Goal: Transaction & Acquisition: Download file/media

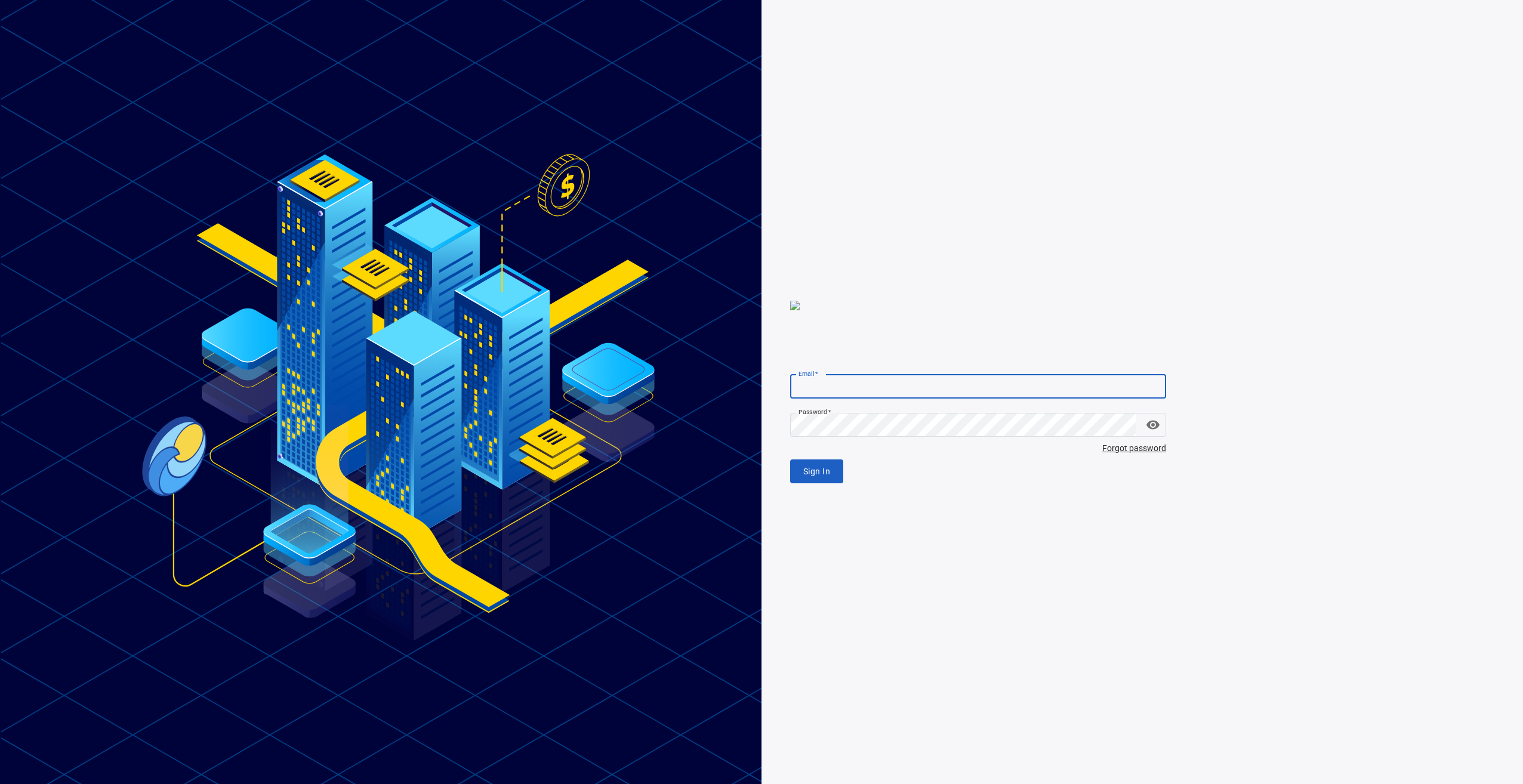
click at [868, 391] on input "Email   *" at bounding box center [978, 386] width 376 height 24
type input "**********"
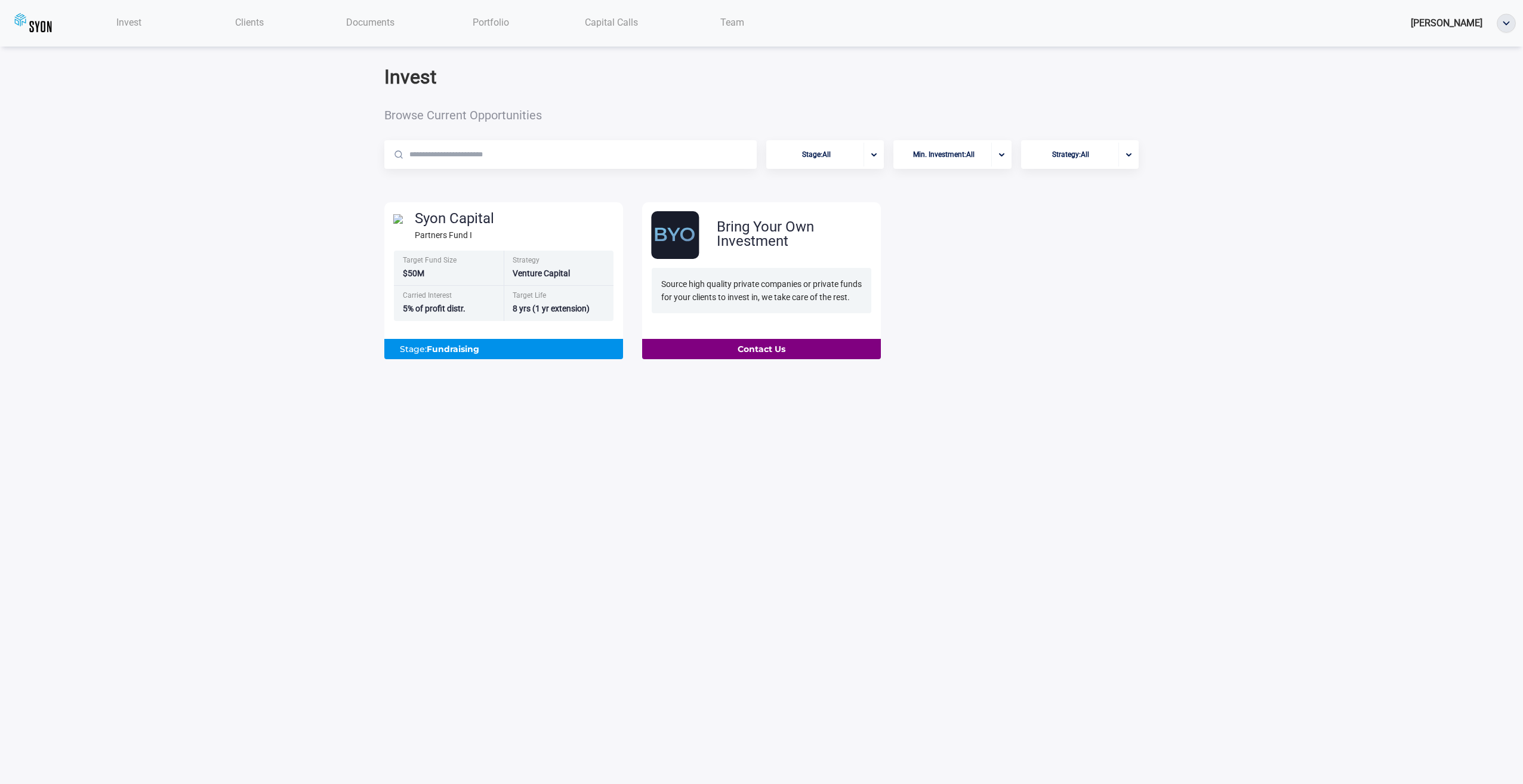
click at [372, 20] on span "Documents" at bounding box center [370, 23] width 48 height 11
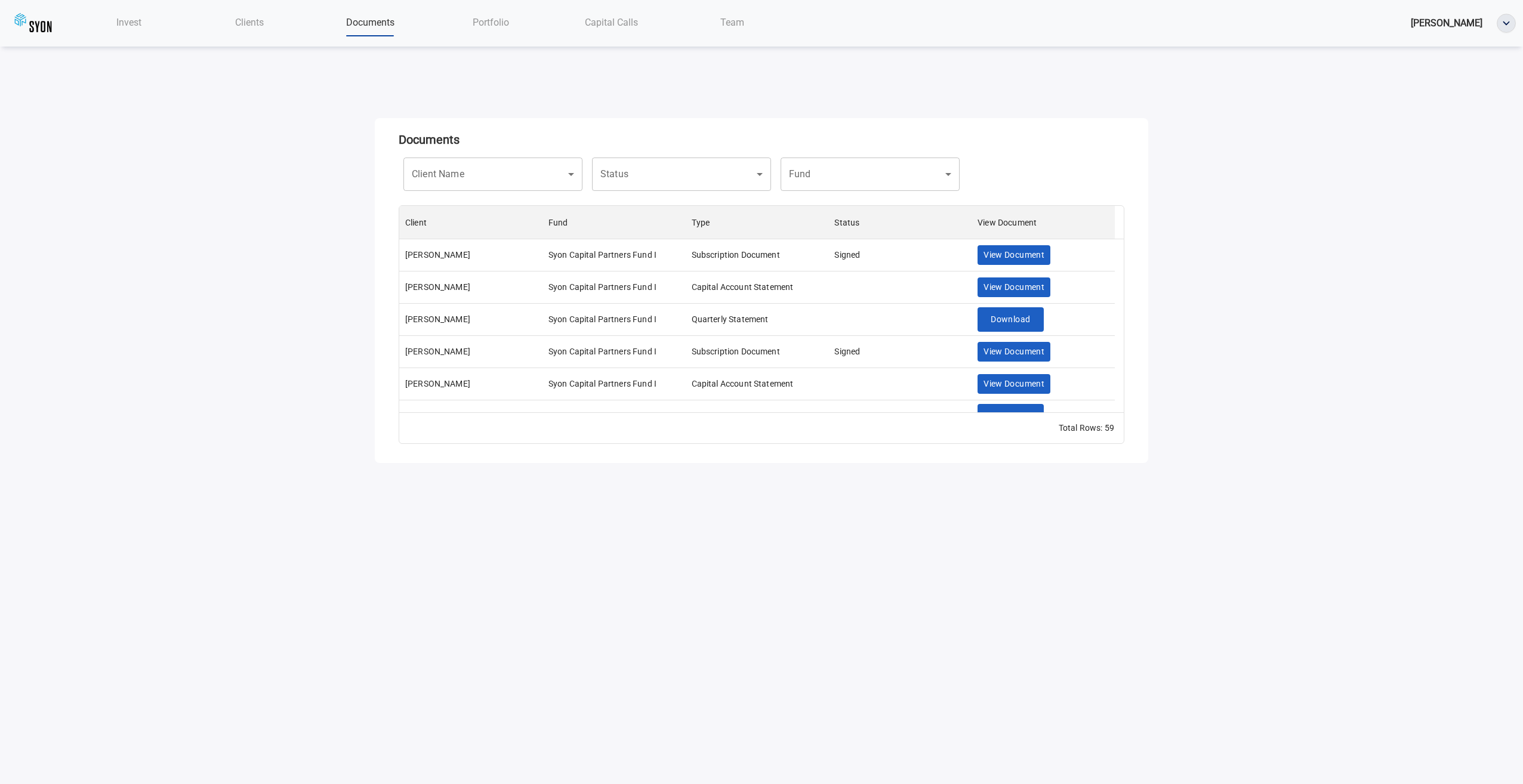
scroll to position [198, 715]
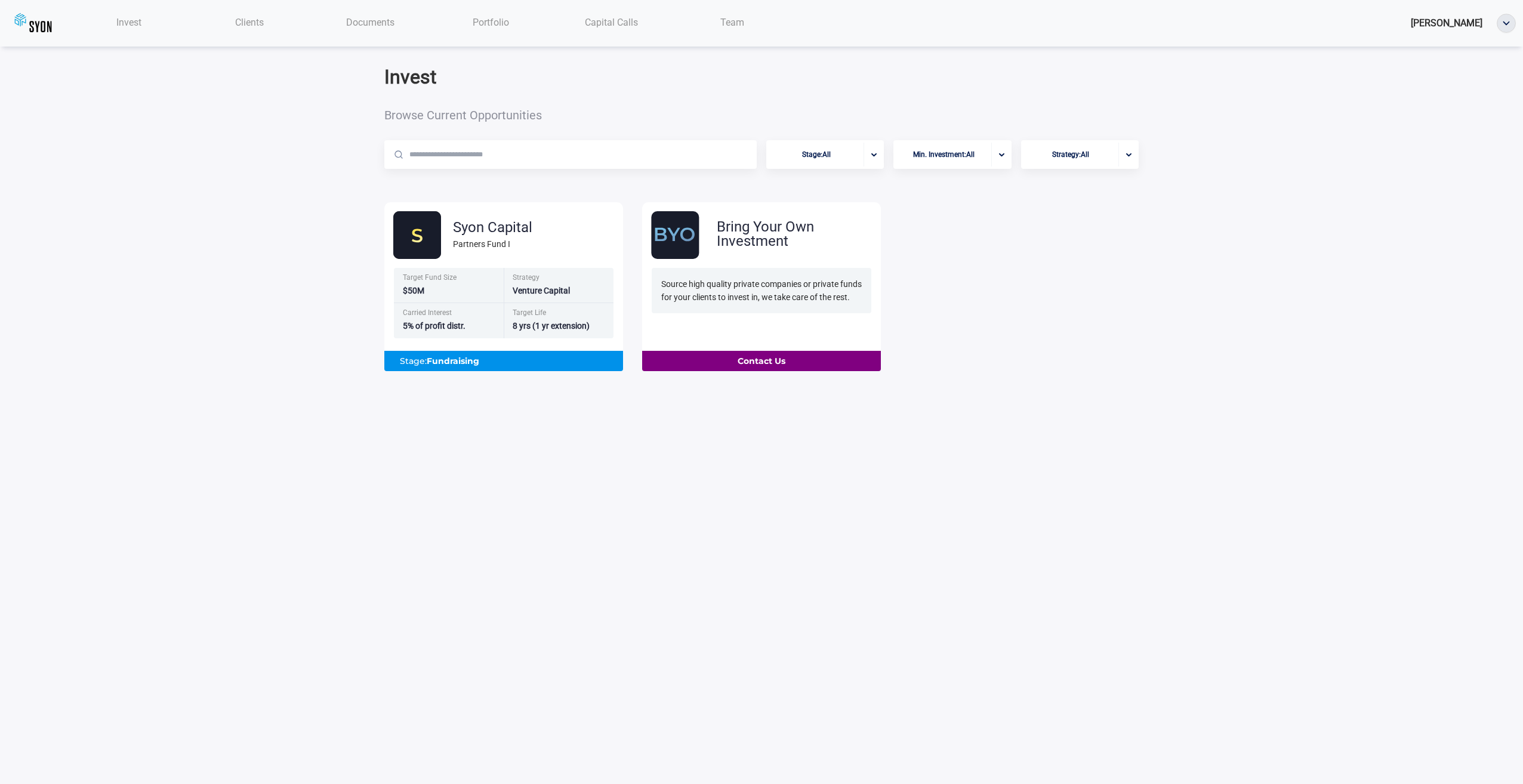
click at [382, 16] on div "Documents" at bounding box center [370, 23] width 120 height 24
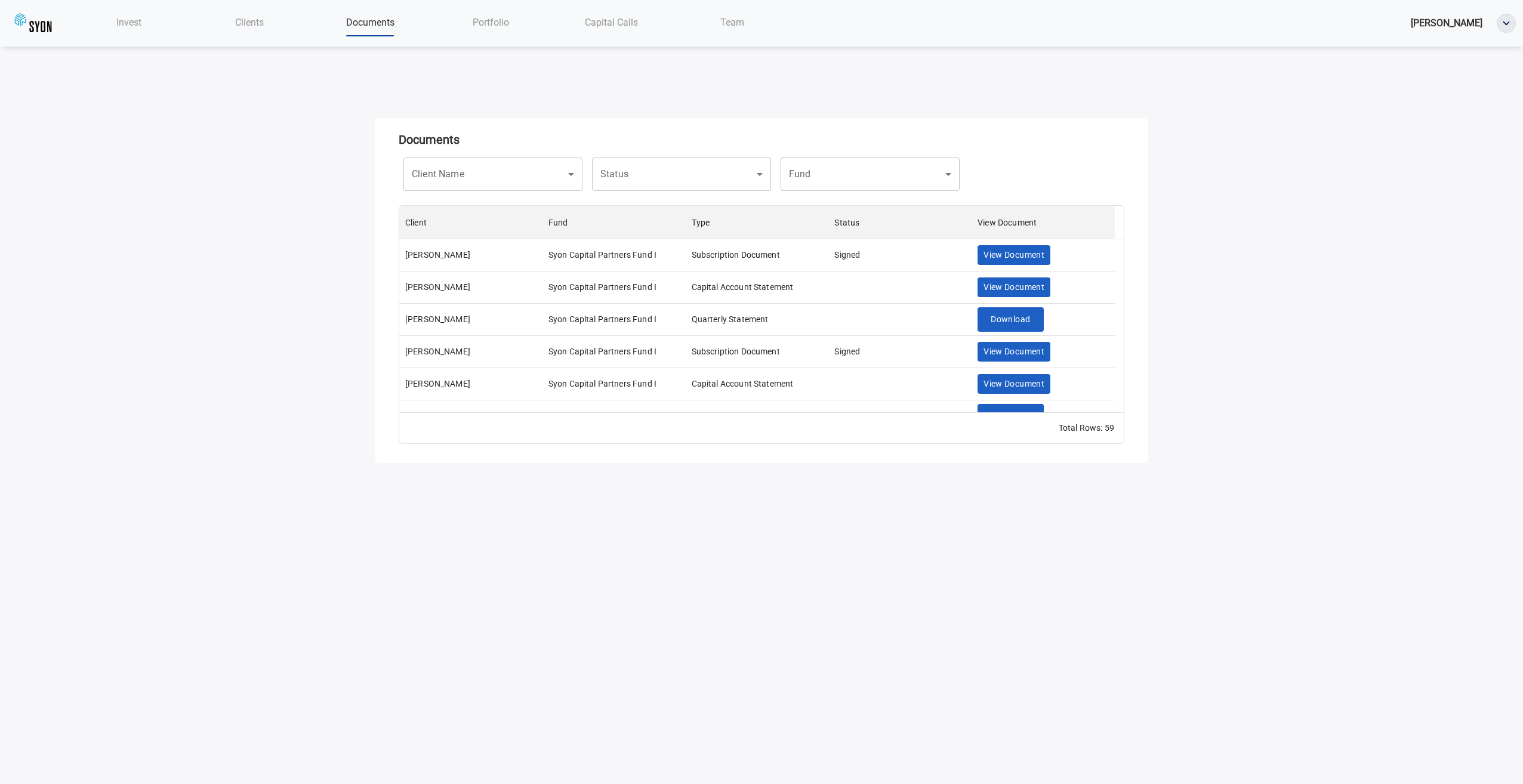
scroll to position [198, 715]
click at [842, 172] on body "Invest Clients Documents Portfolio Capital Calls Team Nicholas Pasichuke Docume…" at bounding box center [762, 392] width 1523 height 784
type input "**********"
click at [704, 173] on div at bounding box center [762, 392] width 1523 height 784
click at [745, 175] on div "​ Status" at bounding box center [681, 174] width 179 height 34
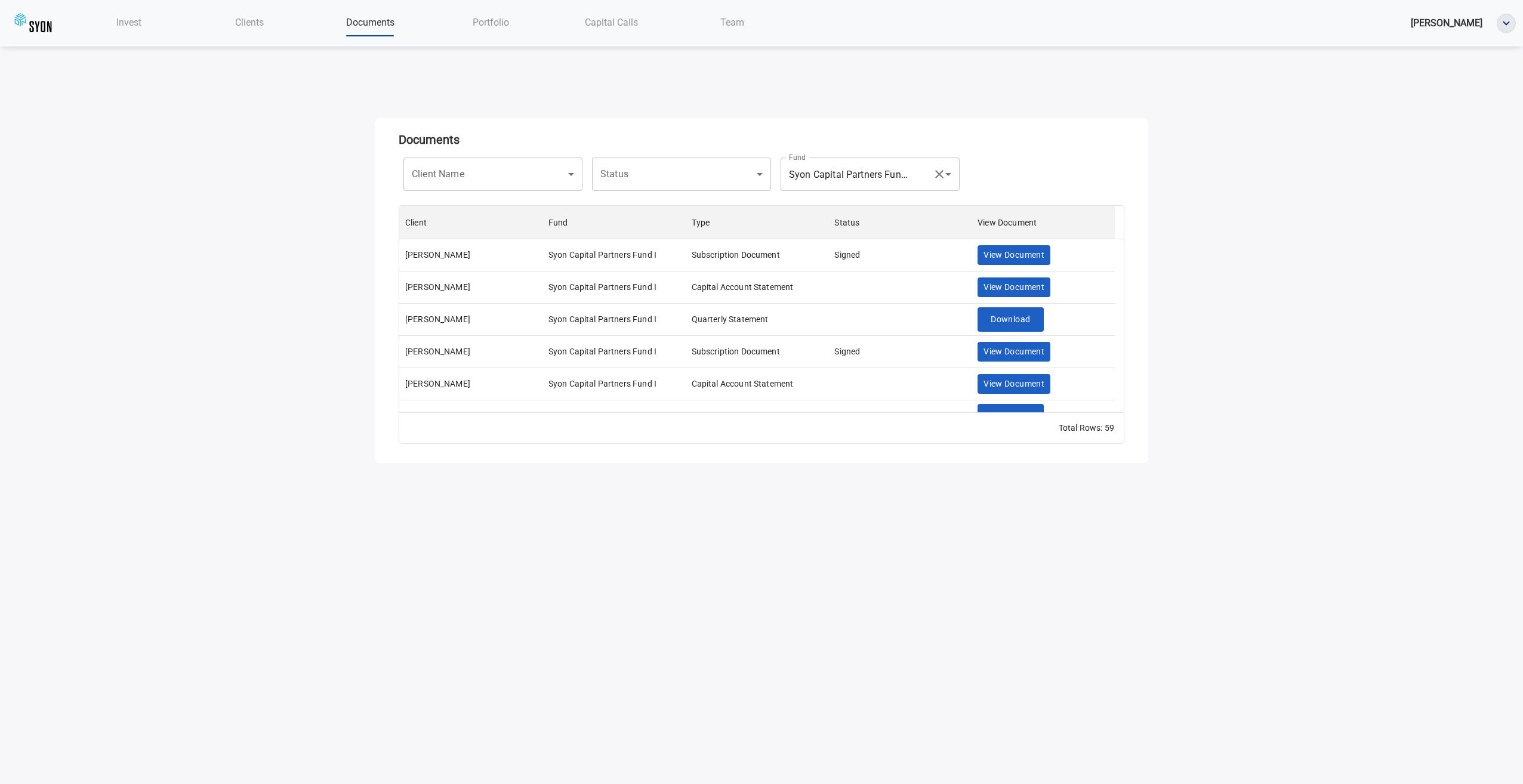
click at [758, 177] on div "​ Status" at bounding box center [681, 174] width 179 height 34
drag, startPoint x: 627, startPoint y: 171, endPoint x: 614, endPoint y: 173, distance: 13.2
click at [619, 173] on body "**********" at bounding box center [762, 392] width 1523 height 784
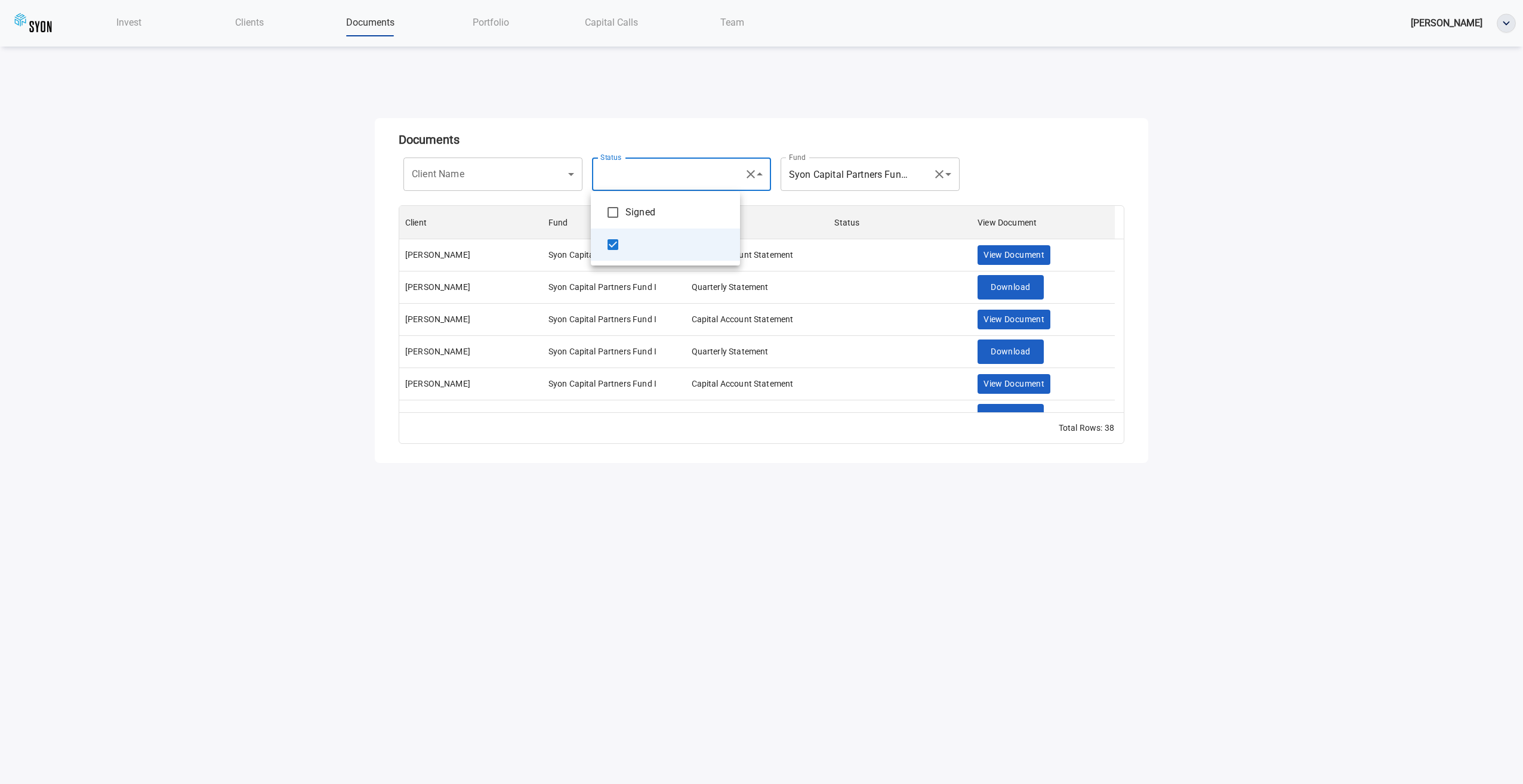
click at [927, 115] on div at bounding box center [762, 392] width 1523 height 784
click at [567, 175] on div "​ Client Name" at bounding box center [493, 174] width 179 height 34
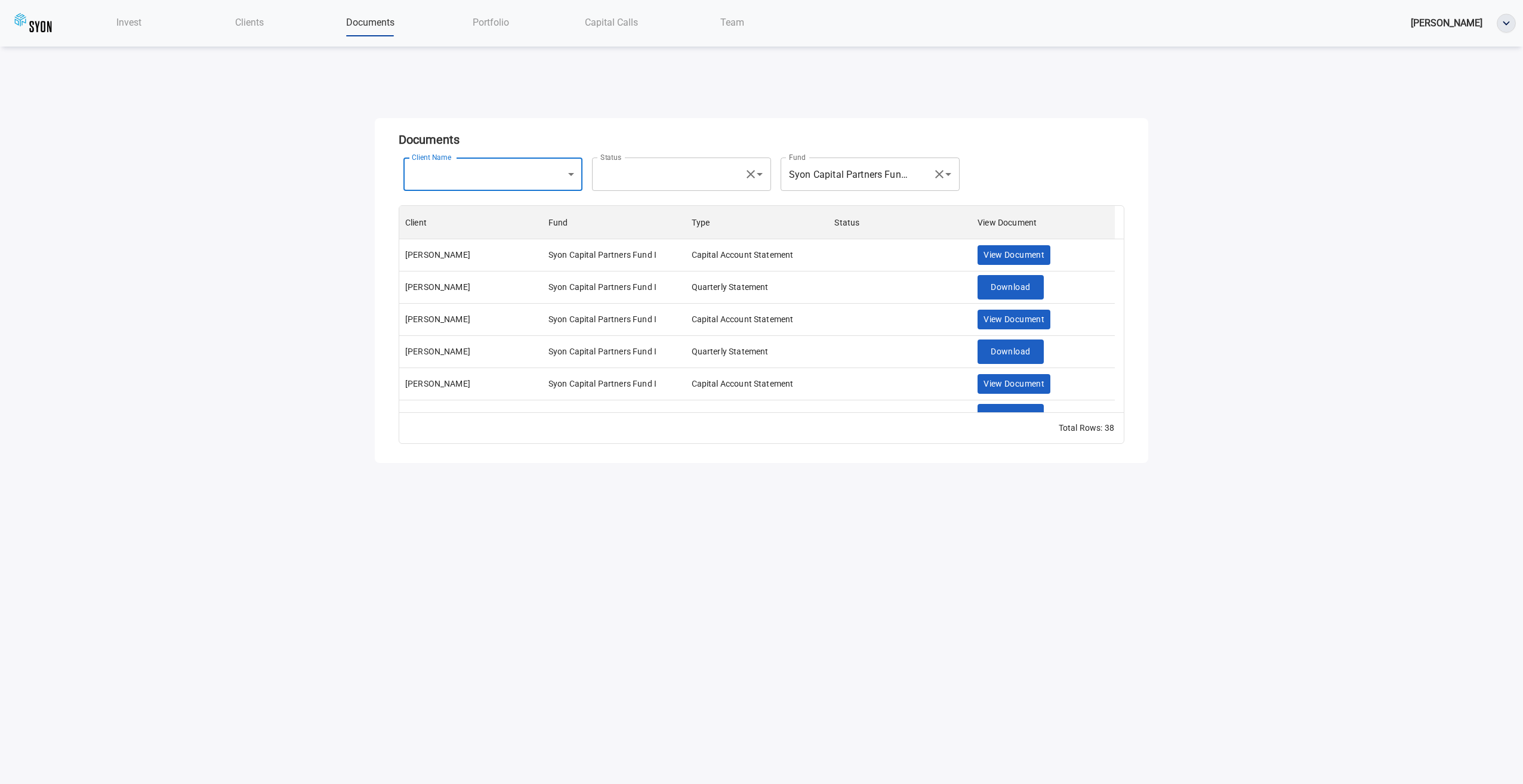
click at [457, 168] on body "**********" at bounding box center [762, 392] width 1523 height 784
type input "**********"
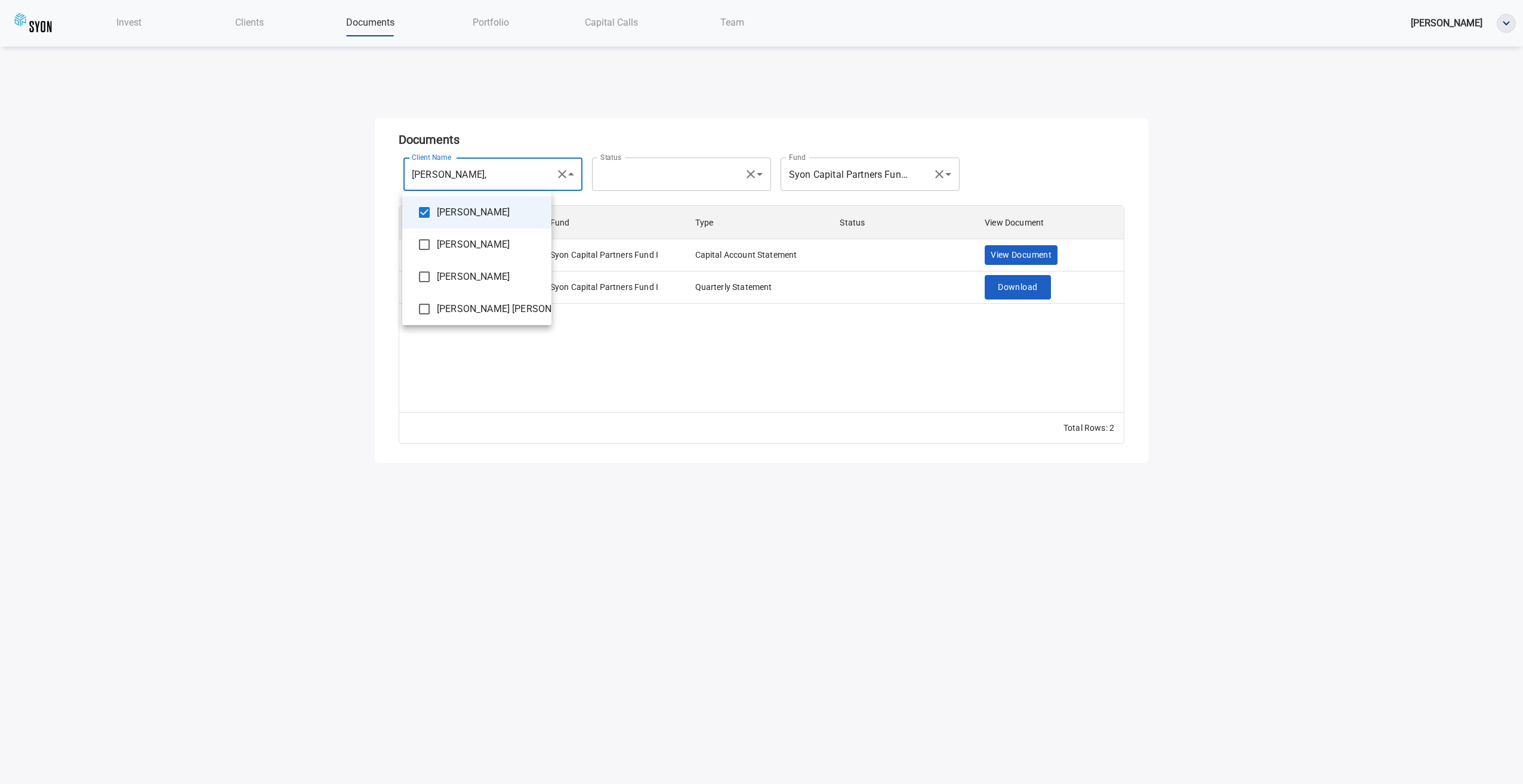
click at [203, 295] on div at bounding box center [762, 392] width 1523 height 784
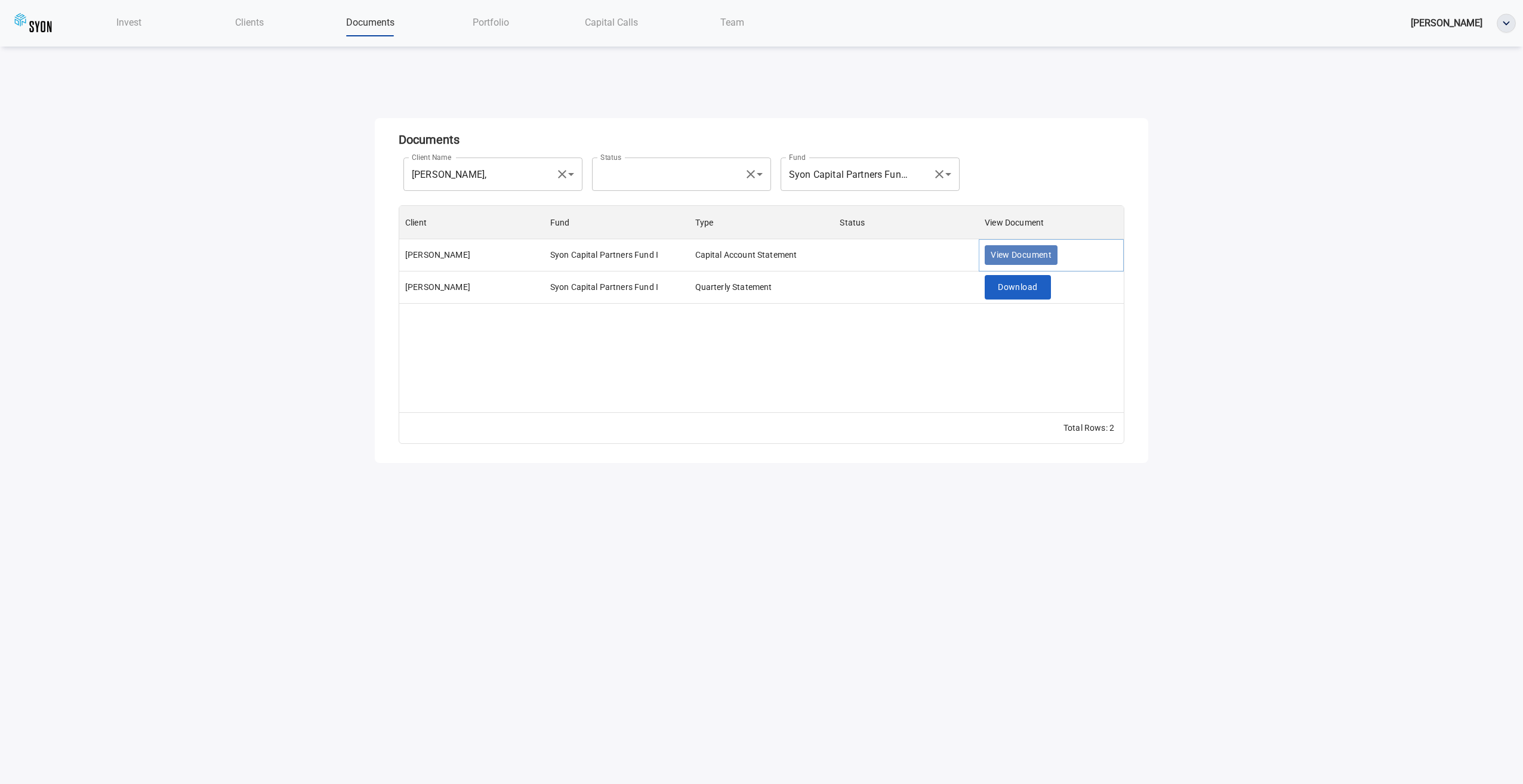
click at [1021, 254] on span "View Document" at bounding box center [1021, 255] width 61 height 15
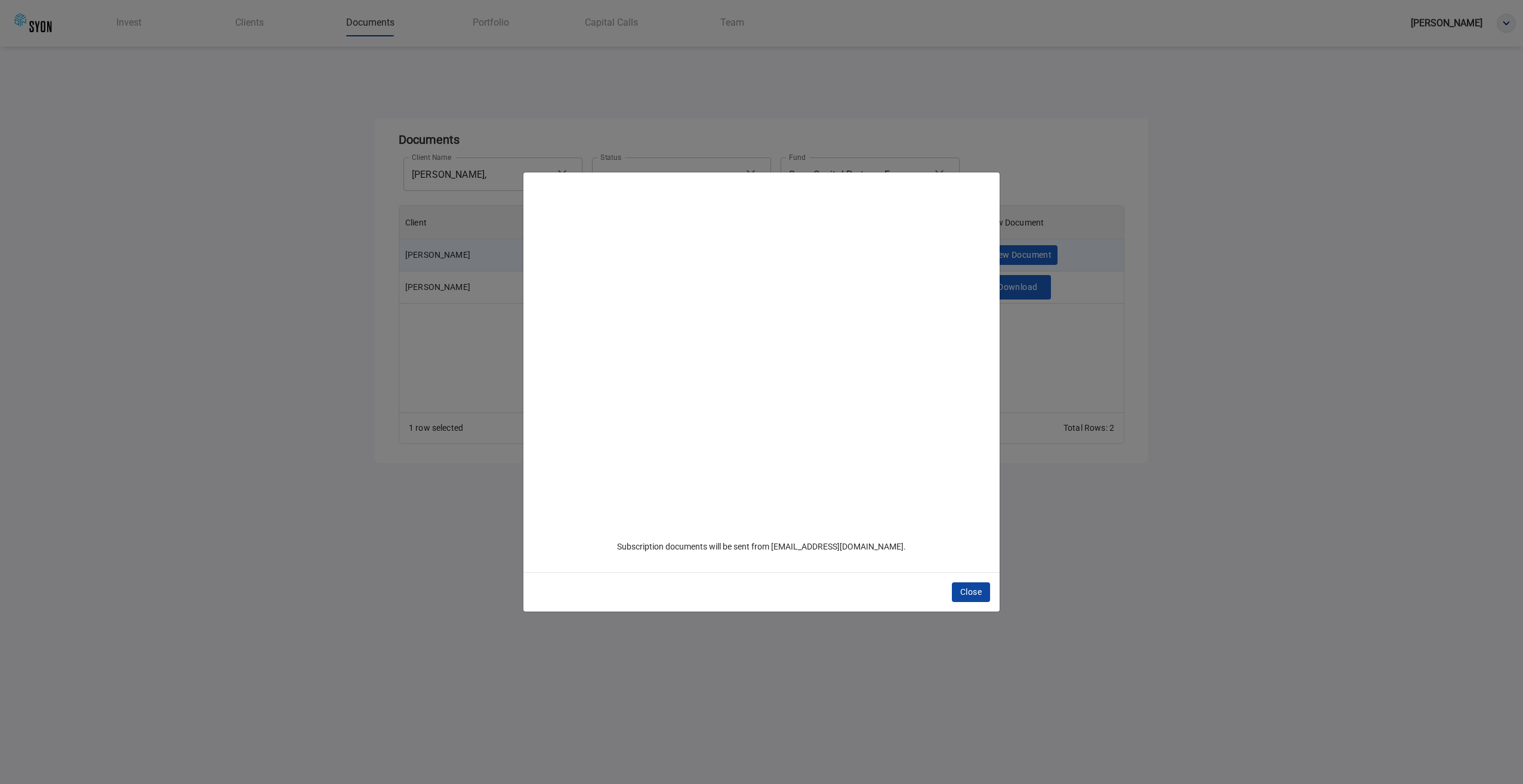
click at [970, 588] on span "Close" at bounding box center [970, 592] width 22 height 15
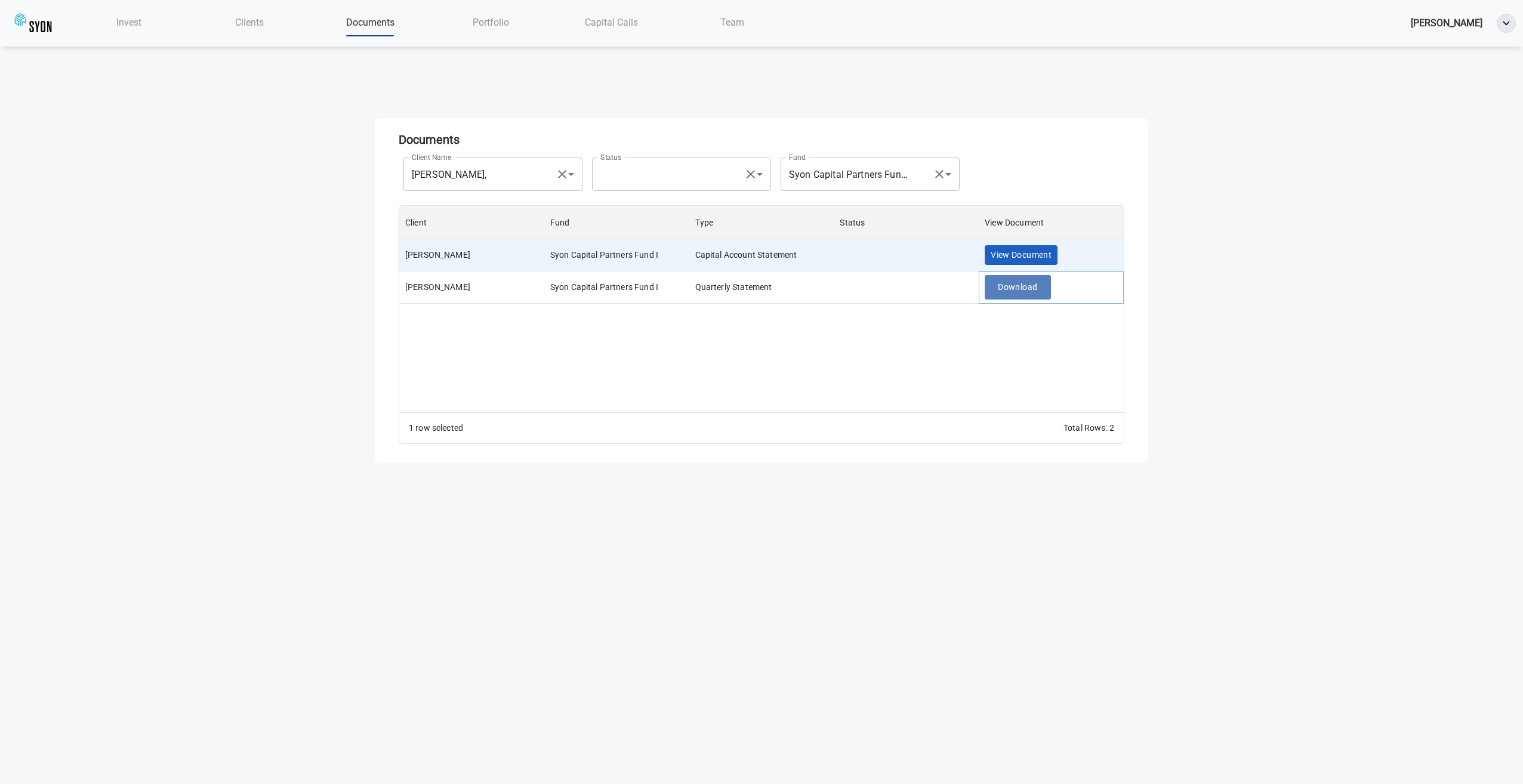
click at [1016, 284] on span "Download" at bounding box center [1018, 287] width 40 height 15
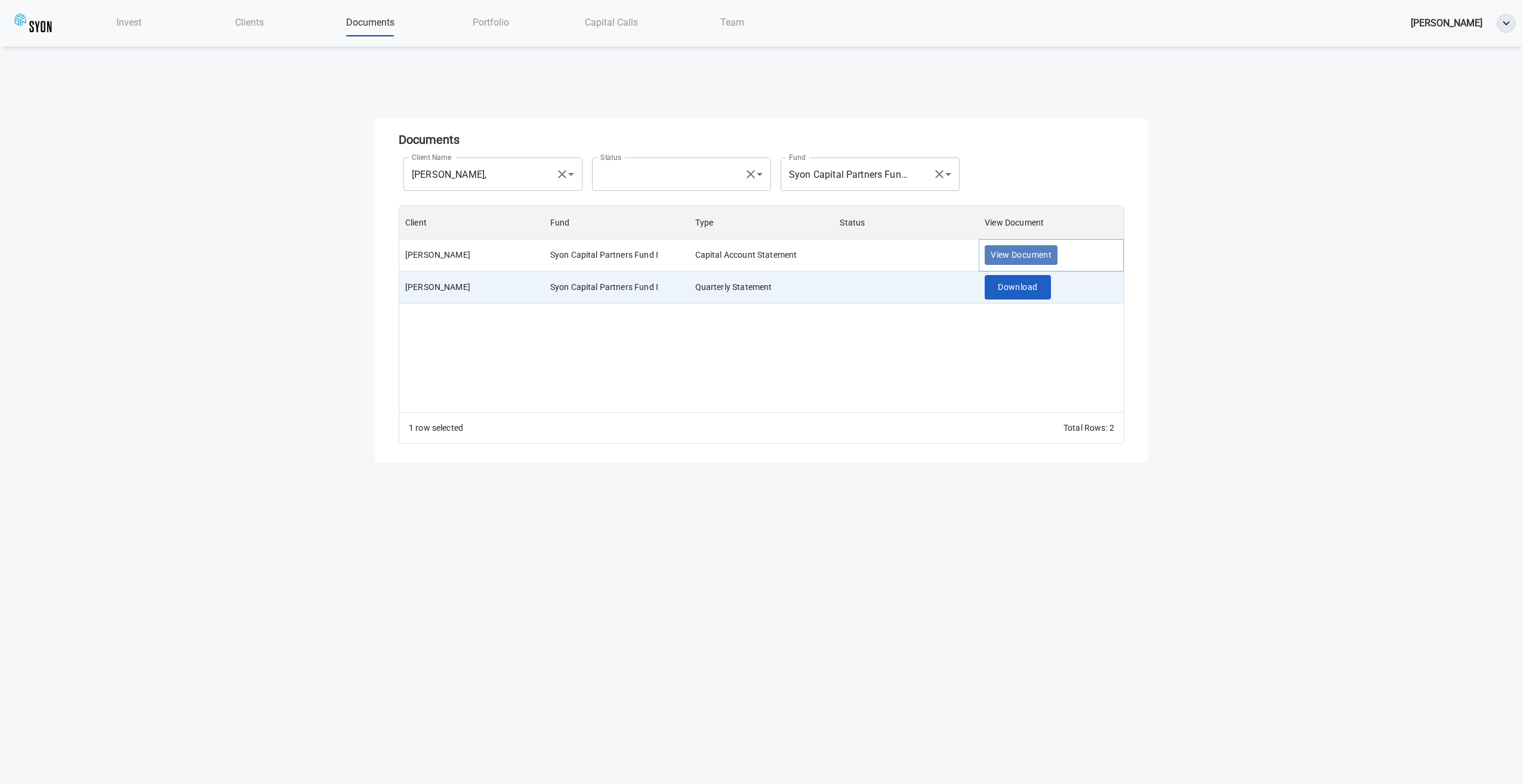
click at [1018, 249] on span "View Document" at bounding box center [1021, 255] width 61 height 15
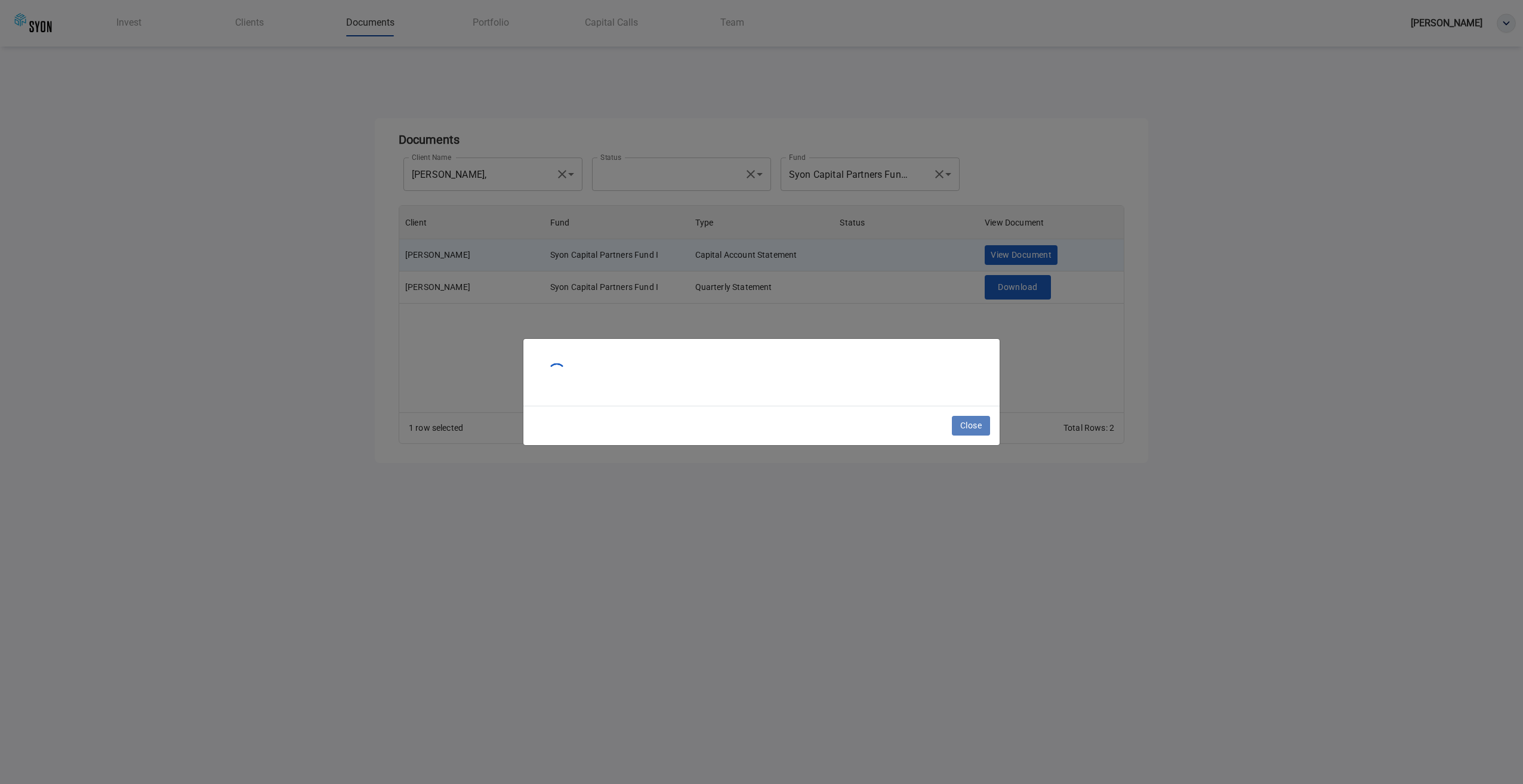
click at [974, 428] on span "Close" at bounding box center [970, 425] width 22 height 15
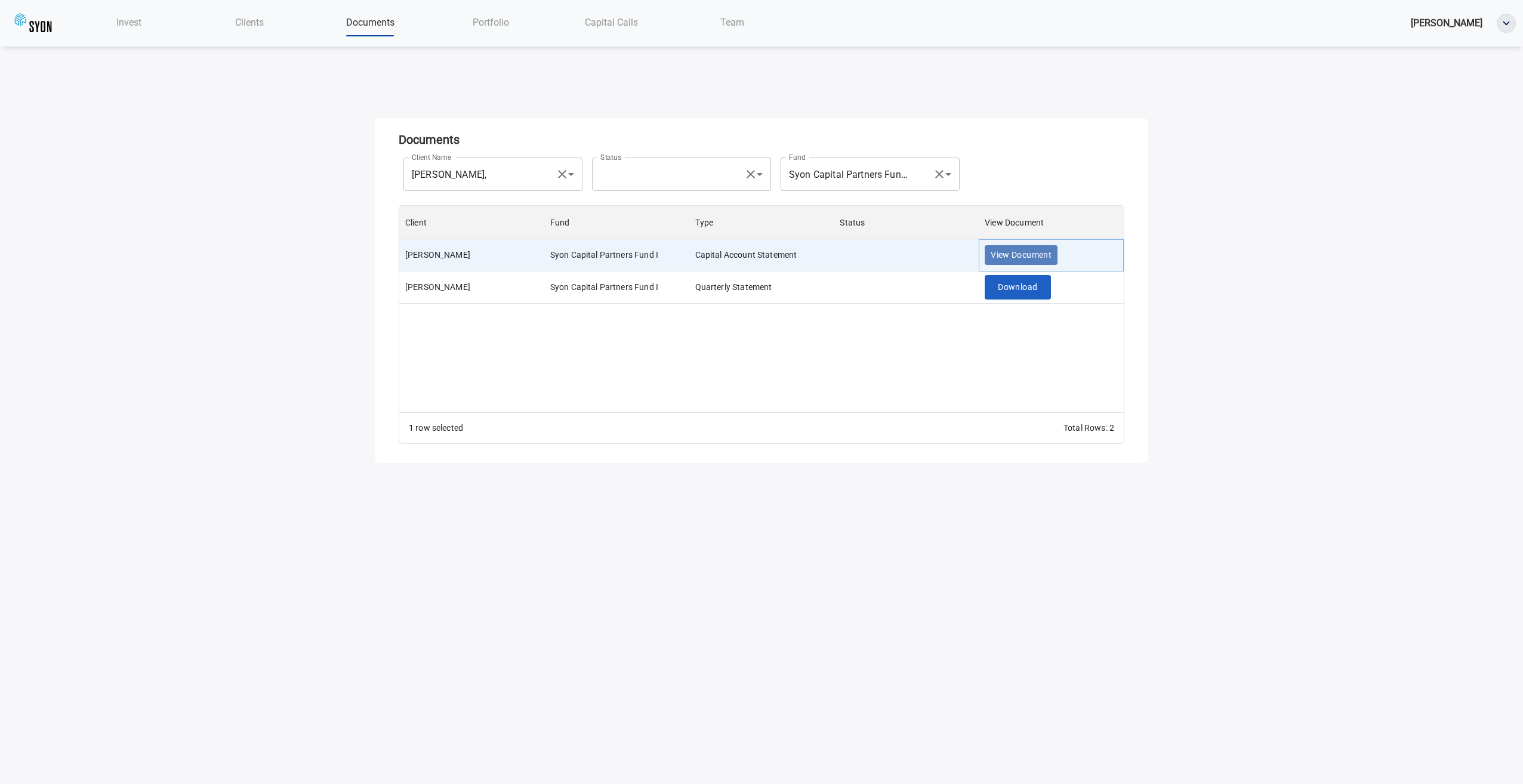
click at [1013, 252] on span "View Document" at bounding box center [1021, 255] width 61 height 15
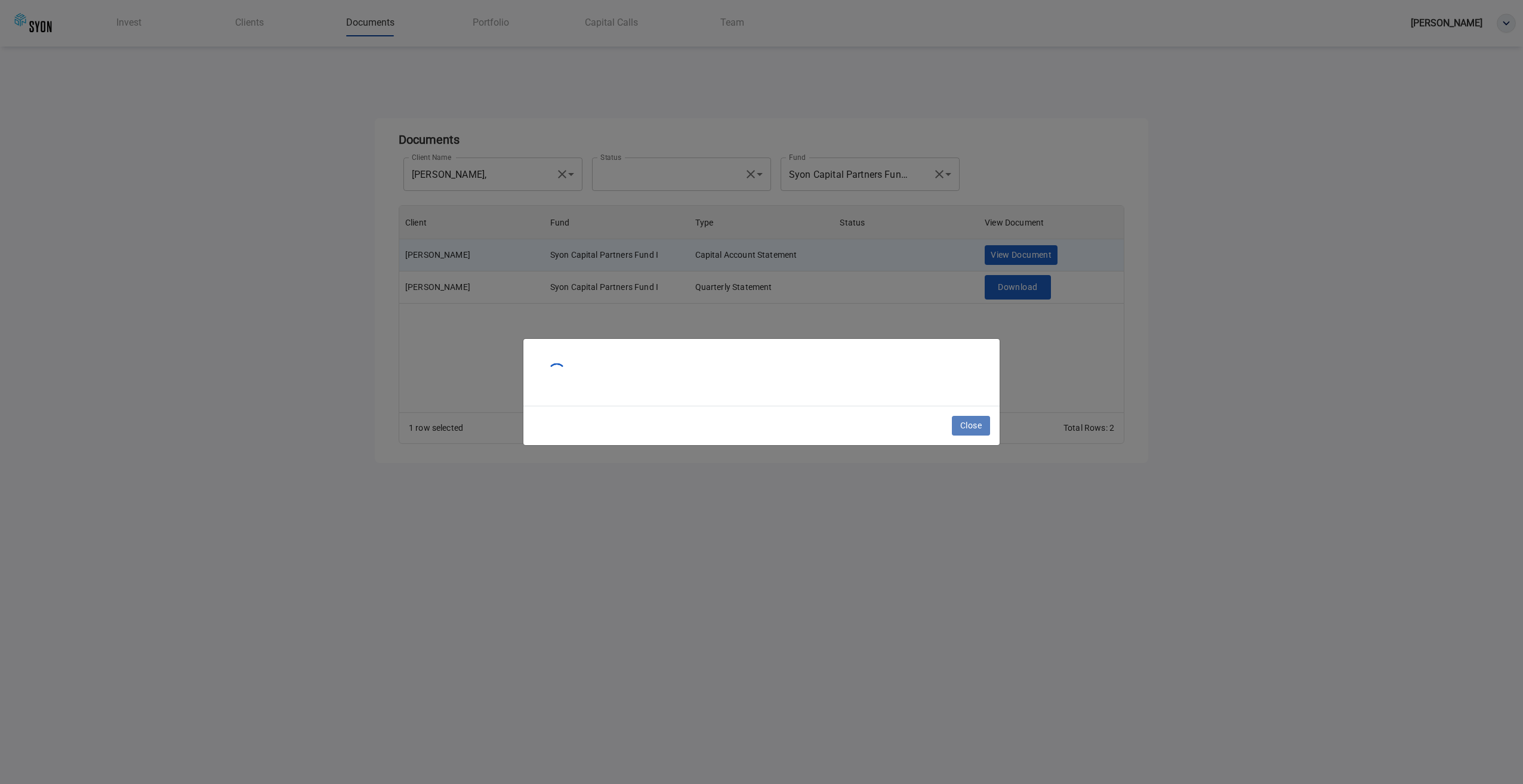
click at [973, 424] on span "Close" at bounding box center [970, 425] width 22 height 15
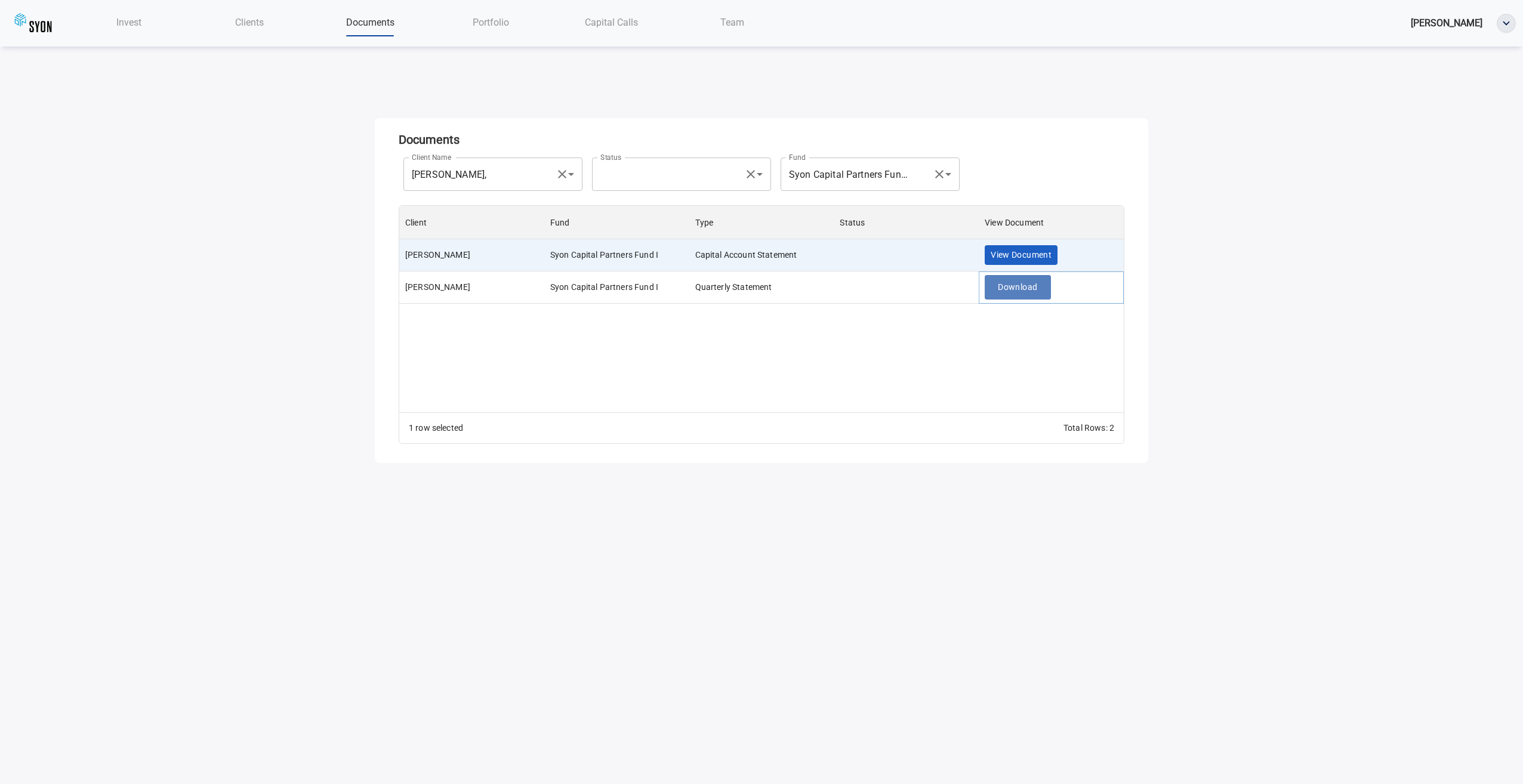
click at [1009, 286] on span "Download" at bounding box center [1018, 287] width 40 height 15
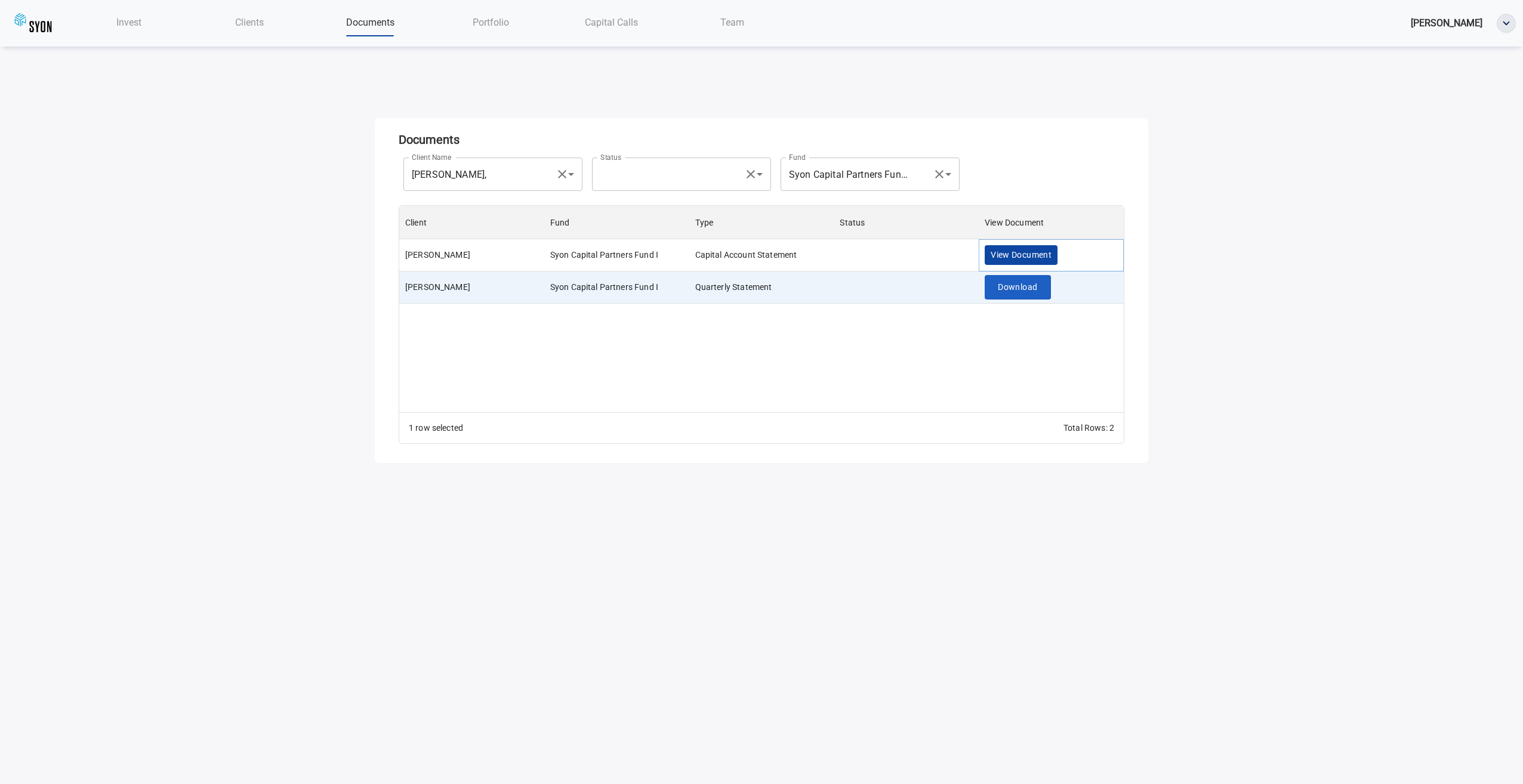
click at [1031, 250] on span "View Document" at bounding box center [1021, 255] width 61 height 15
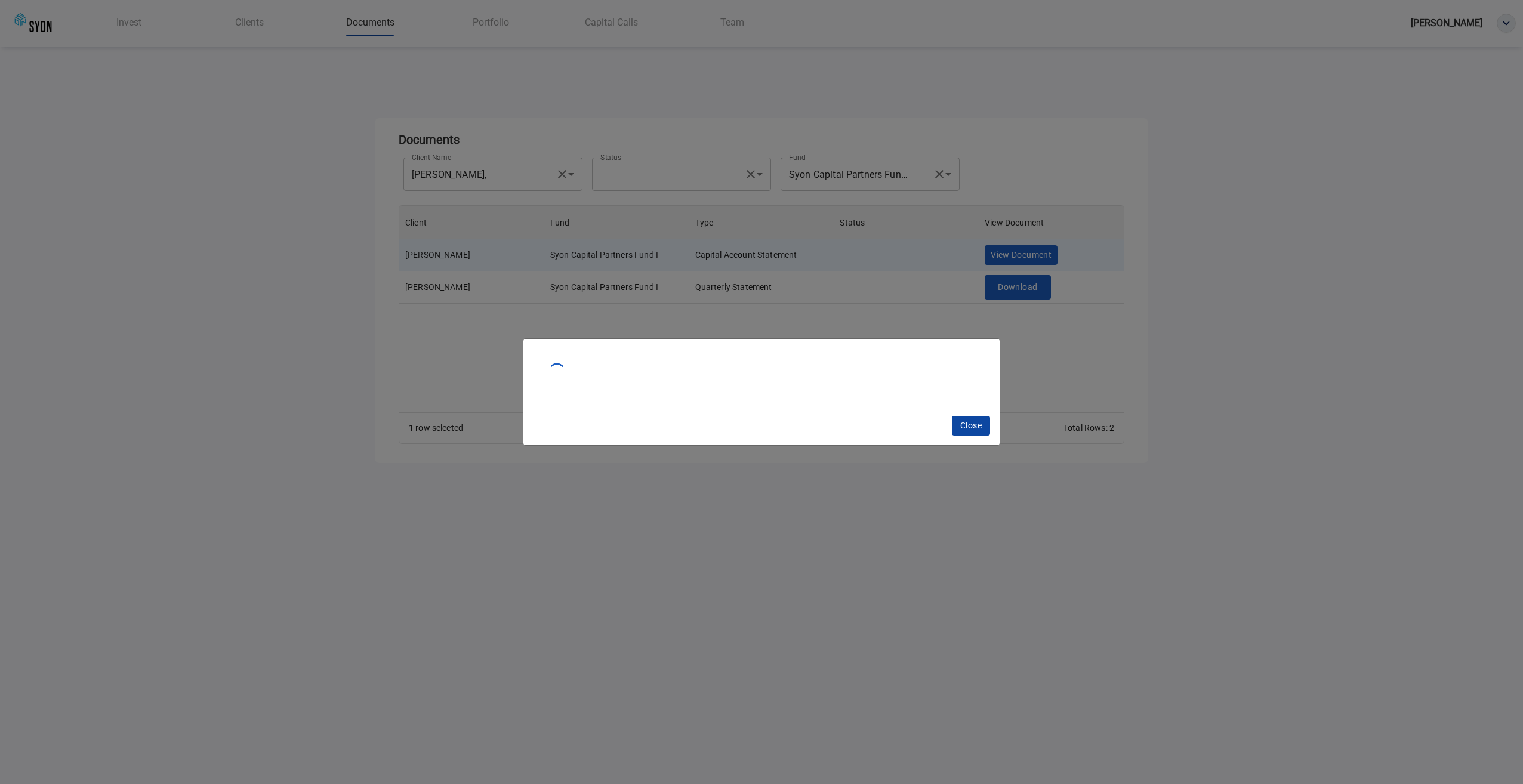
click at [976, 426] on span "Close" at bounding box center [970, 425] width 22 height 15
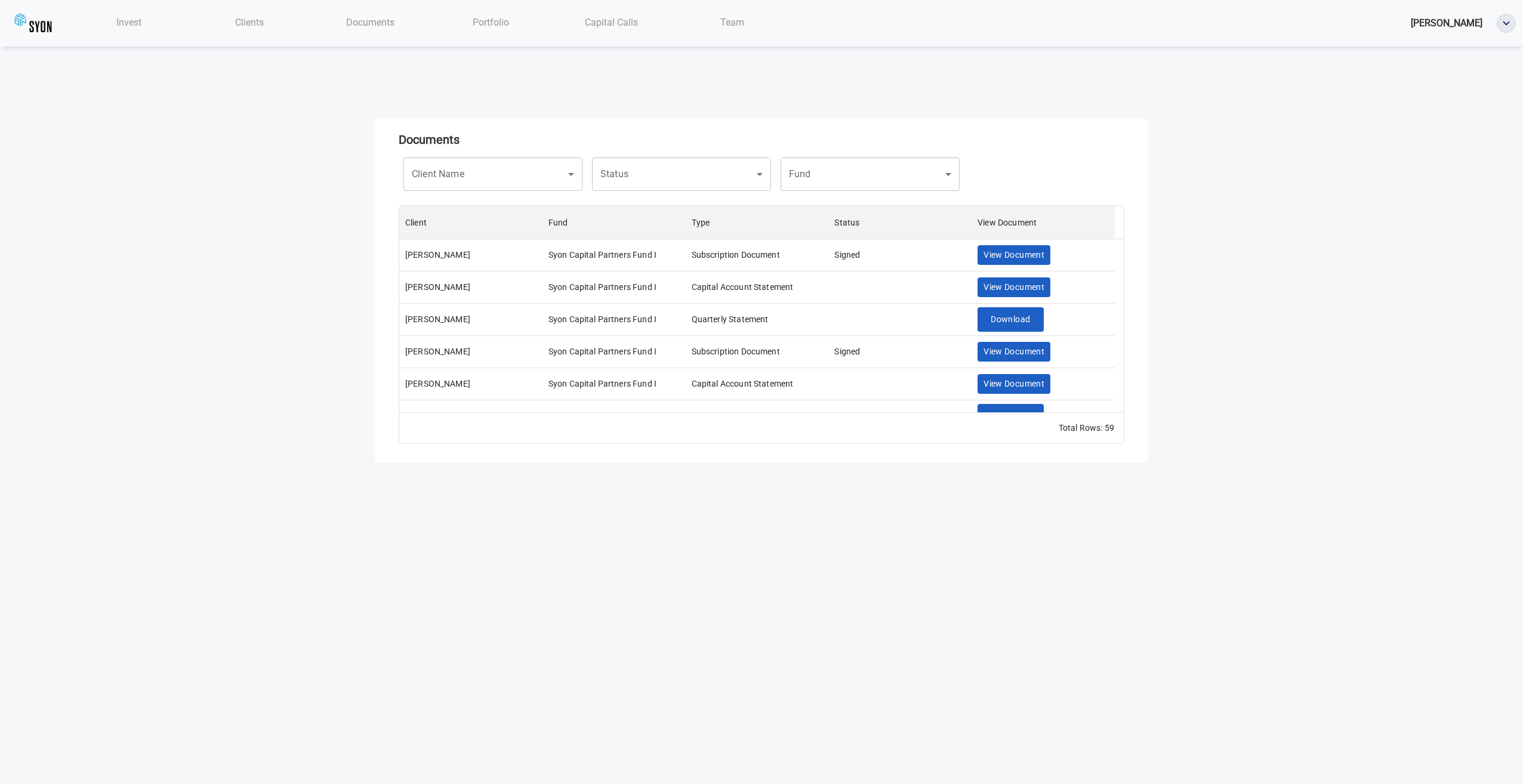
scroll to position [198, 715]
click at [1013, 286] on span "View Document" at bounding box center [1014, 287] width 61 height 15
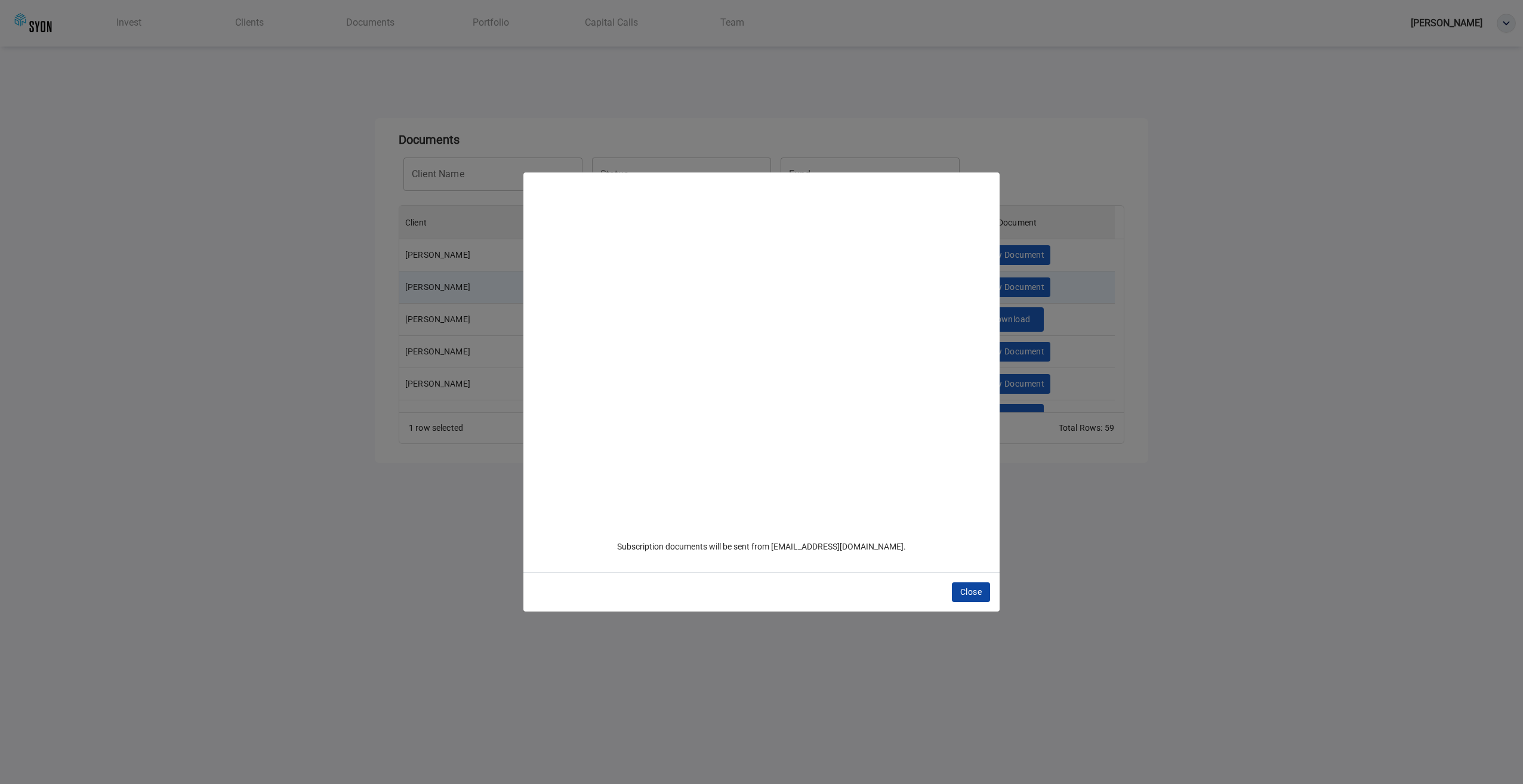
click at [970, 591] on span "Close" at bounding box center [970, 592] width 22 height 15
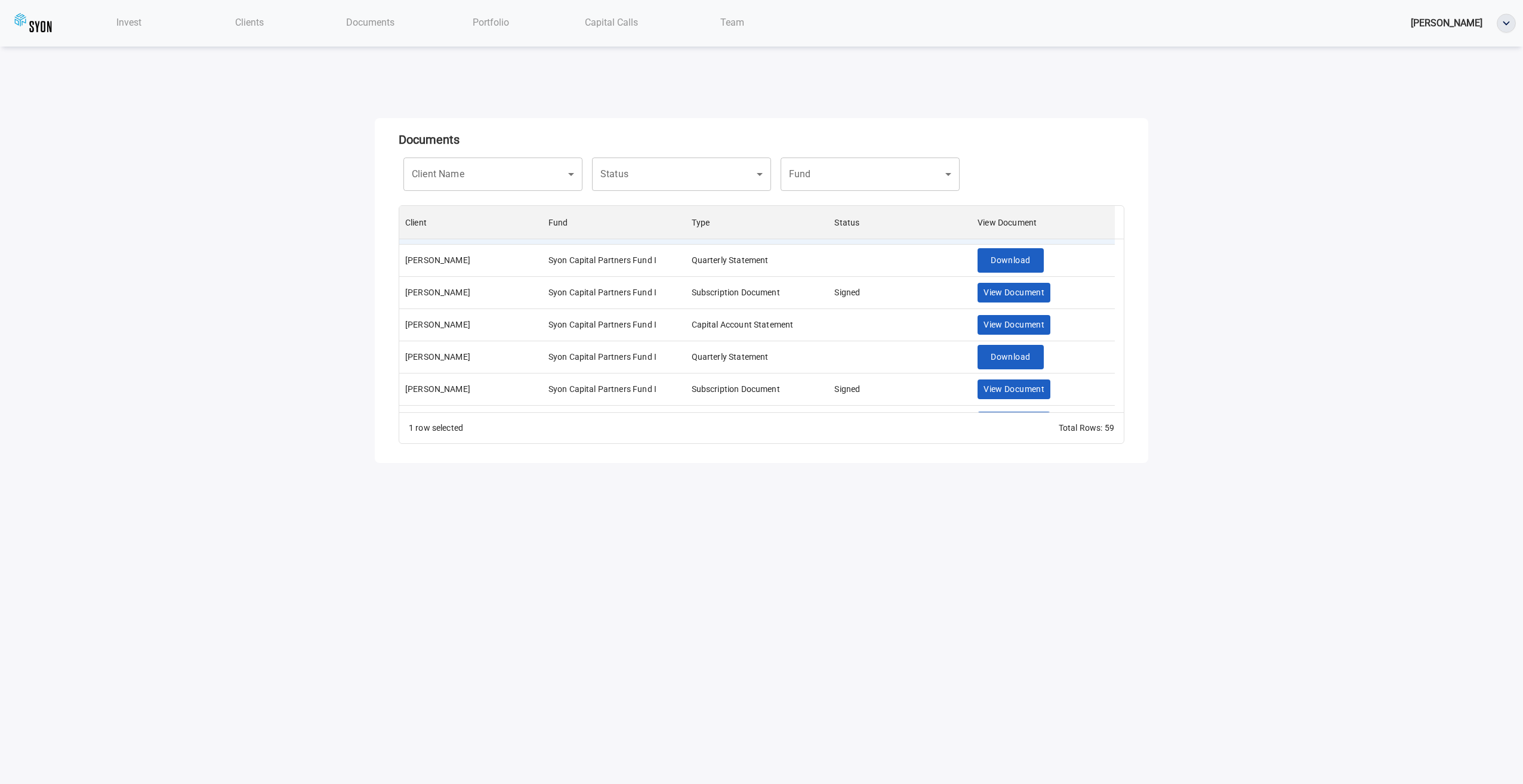
scroll to position [0, 0]
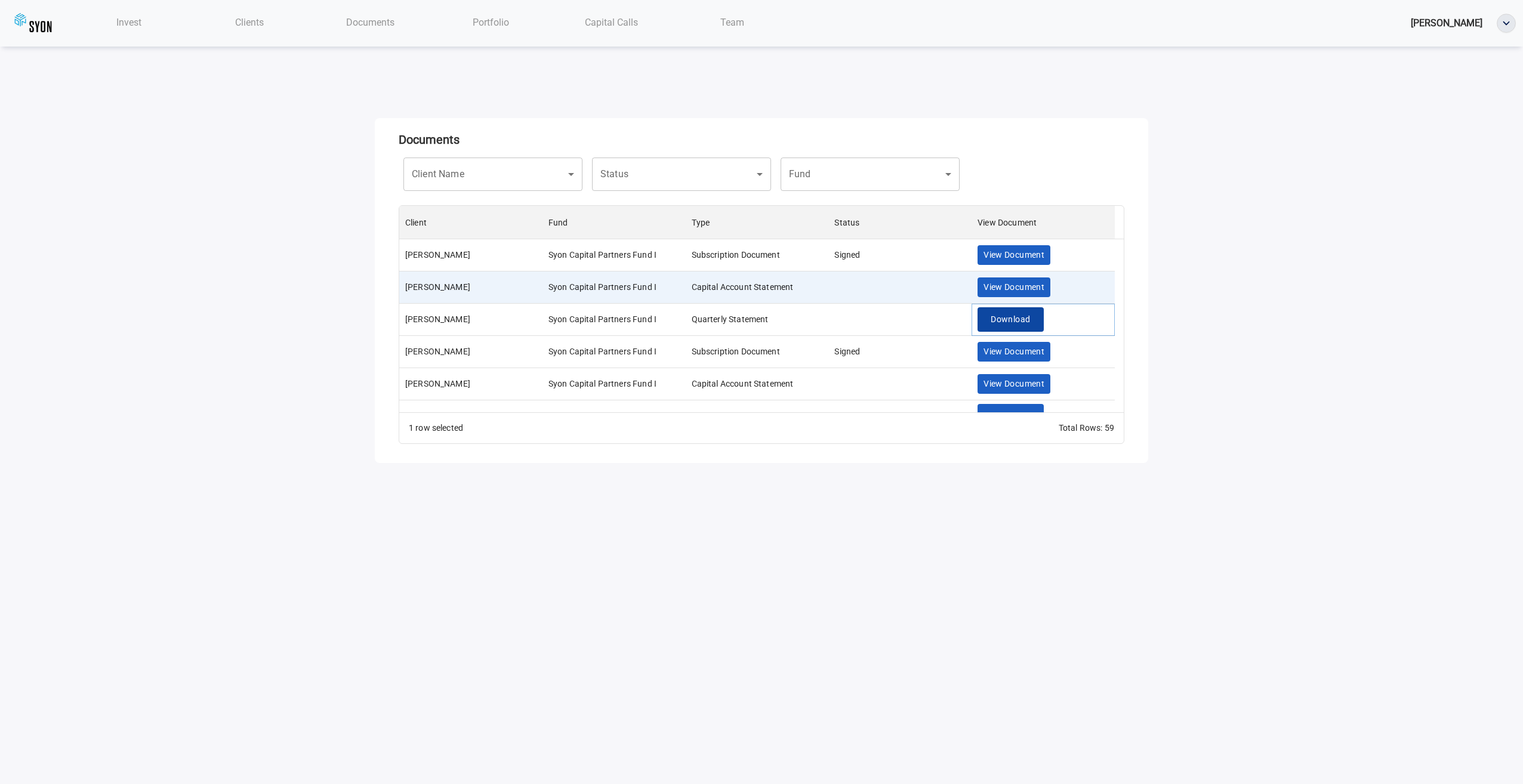
click at [1006, 320] on span "Download" at bounding box center [1011, 320] width 40 height 15
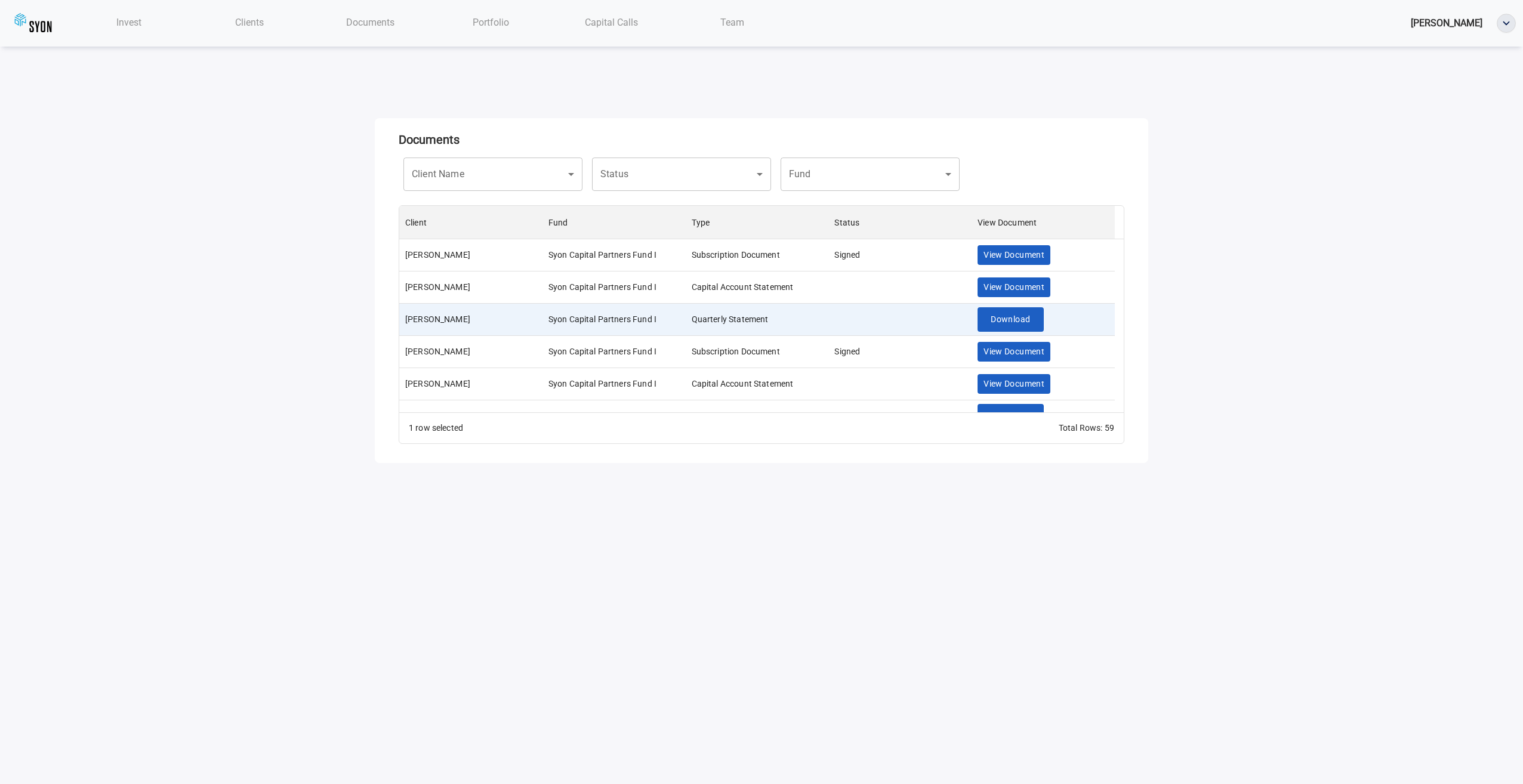
click at [1198, 66] on div "Invest Clients Documents Portfolio Capital Calls Team Nicholas Pasichuke Docume…" at bounding box center [762, 232] width 1523 height 463
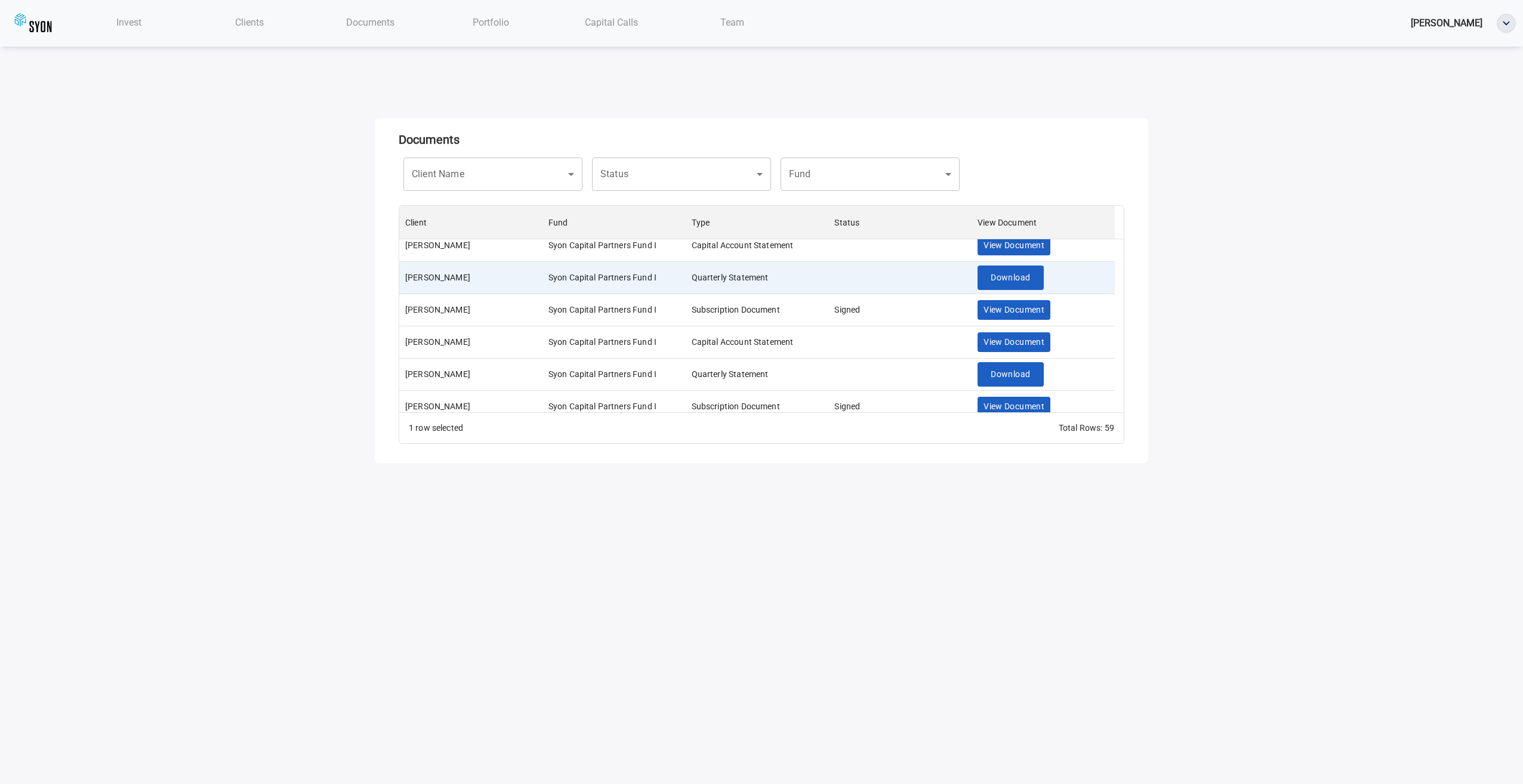
scroll to position [59, 0]
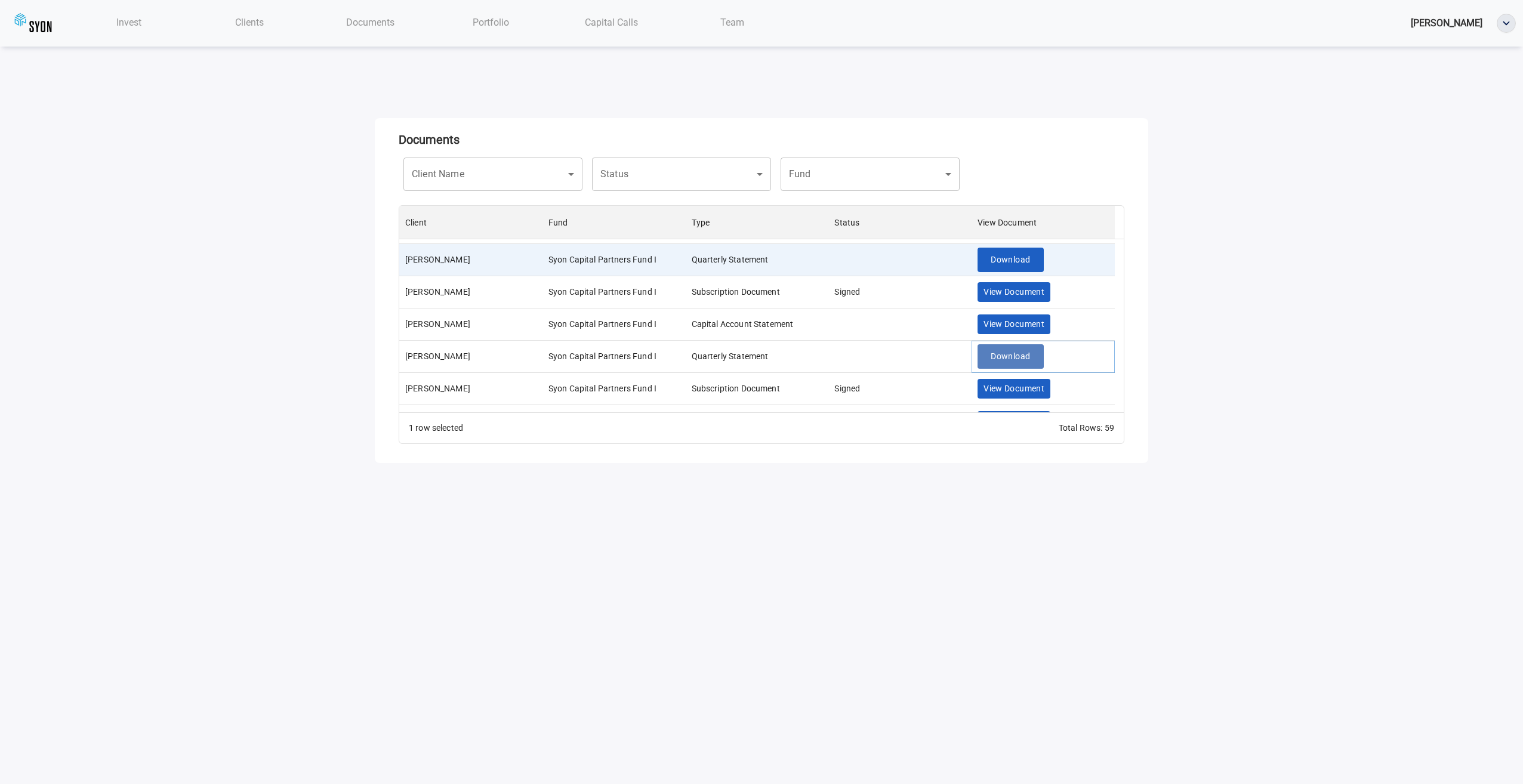
click at [1017, 355] on span "Download" at bounding box center [1011, 357] width 40 height 15
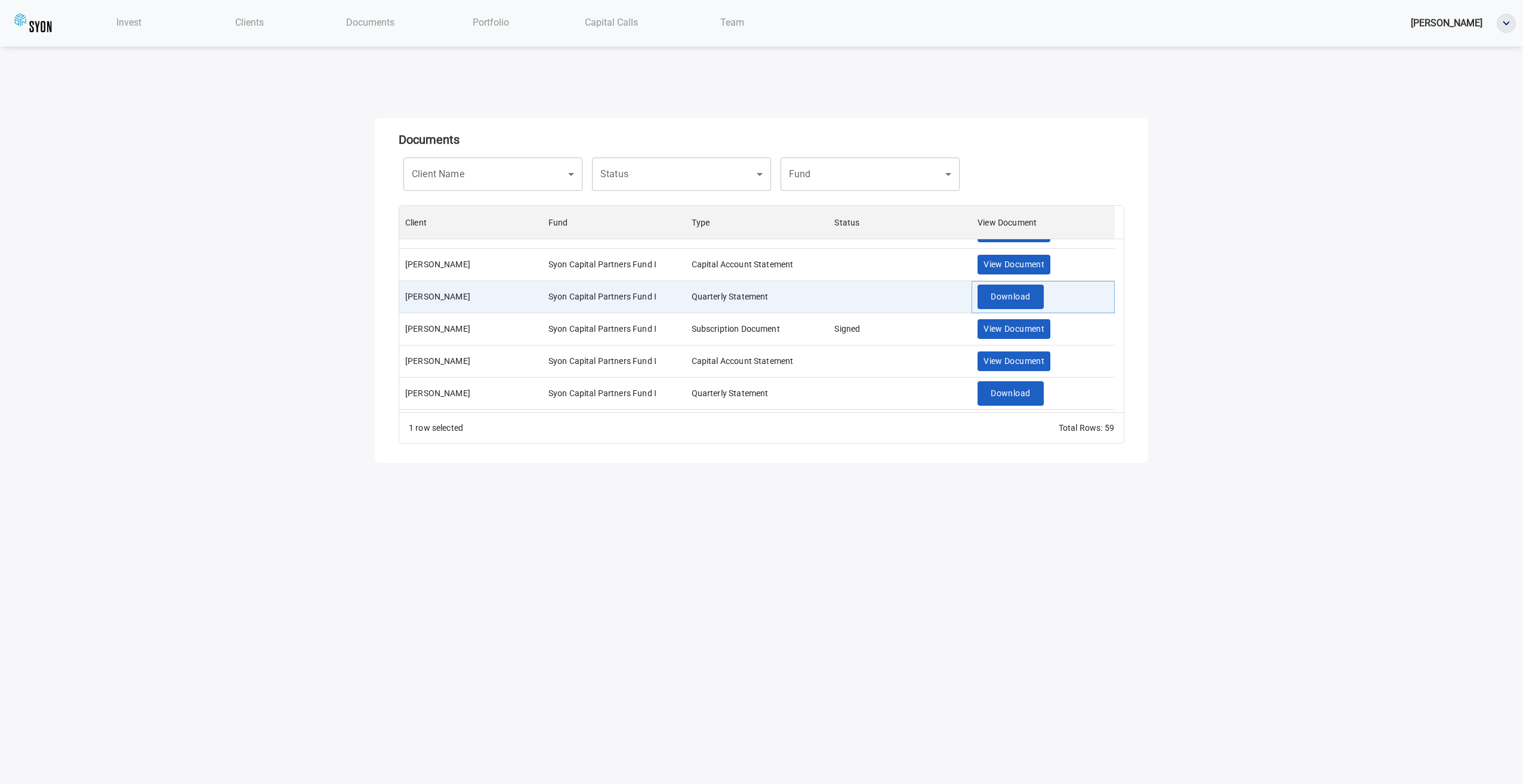
scroll to position [179, 0]
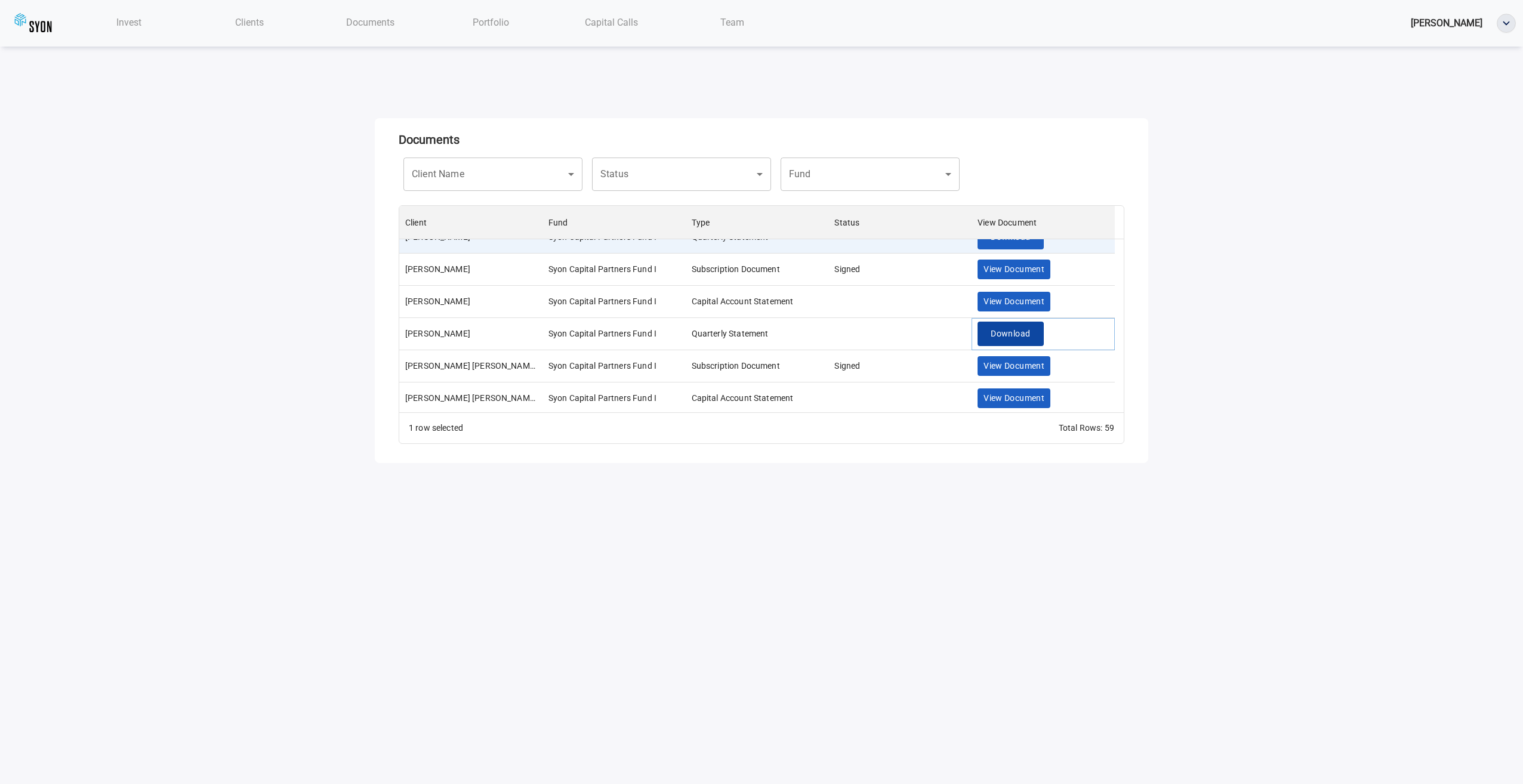
click at [1005, 329] on span "Download" at bounding box center [1011, 334] width 40 height 15
